Goal: Task Accomplishment & Management: Manage account settings

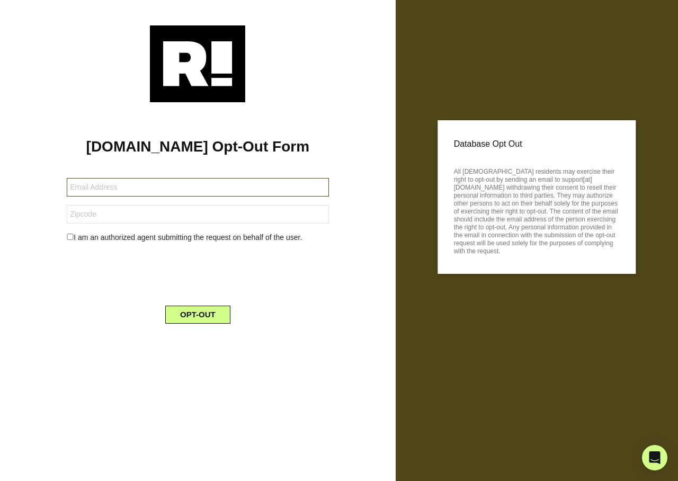
type input "vtorianlce@aol.com"
type input "30121"
type input "[EMAIL_ADDRESS][DOMAIN_NAME]"
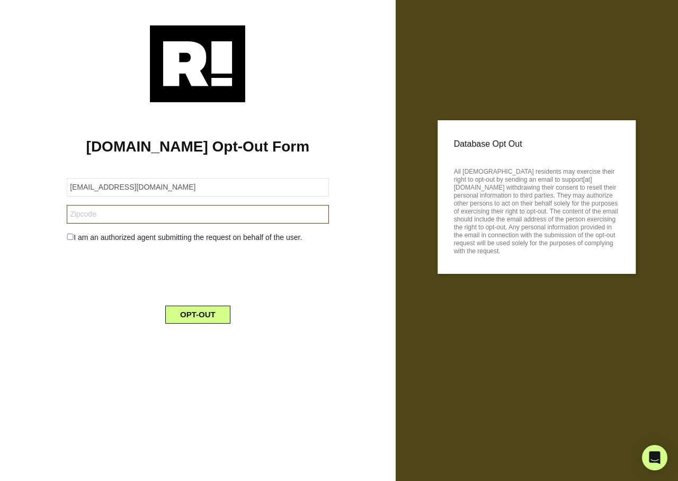
type input "19380"
